Goal: Information Seeking & Learning: Find specific fact

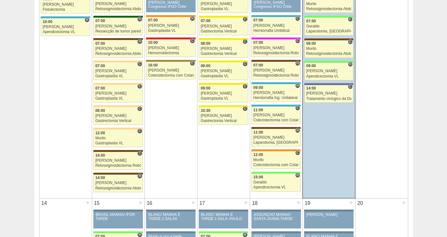
scroll to position [426, 0]
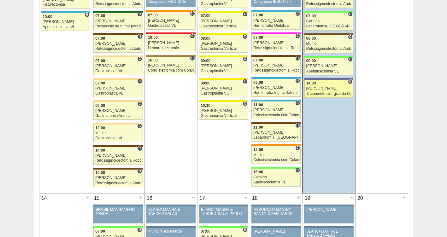
click at [321, 87] on div "Luiz Guilherme" at bounding box center [328, 88] width 45 height 4
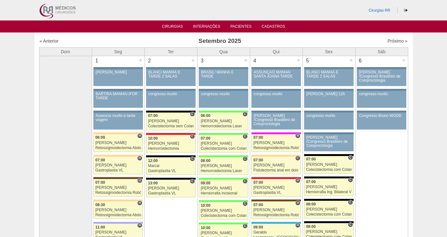
scroll to position [427, 0]
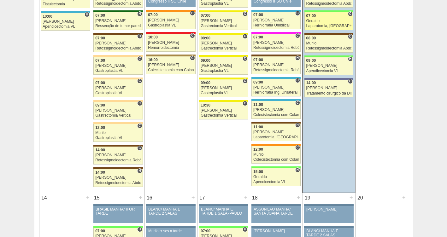
click at [309, 18] on div "07:00" at bounding box center [328, 16] width 45 height 4
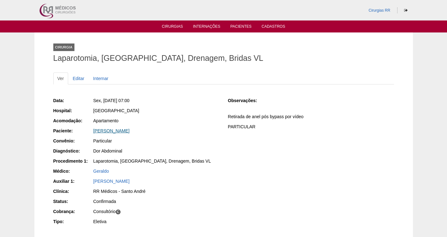
click at [129, 133] on link "Denise Marzano Barile" at bounding box center [111, 130] width 36 height 5
